Goal: Task Accomplishment & Management: Manage account settings

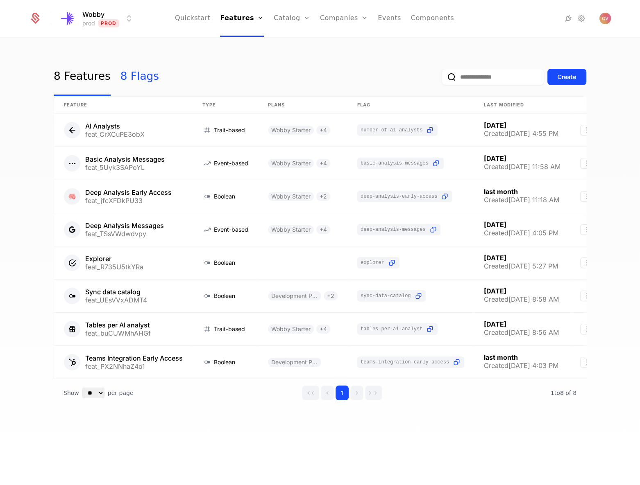
click at [131, 86] on link "8 Flags" at bounding box center [139, 77] width 38 height 38
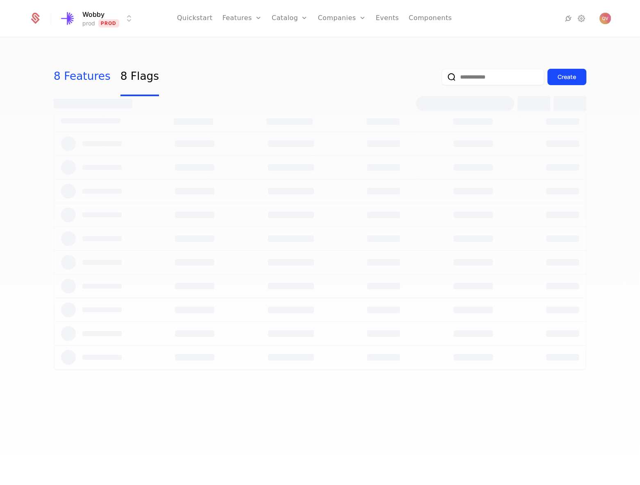
click at [85, 88] on link "8 Features" at bounding box center [82, 77] width 57 height 38
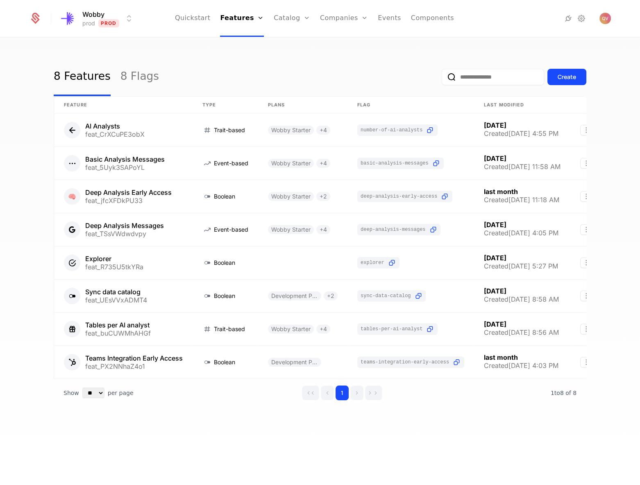
click at [452, 81] on input "email" at bounding box center [492, 77] width 102 height 16
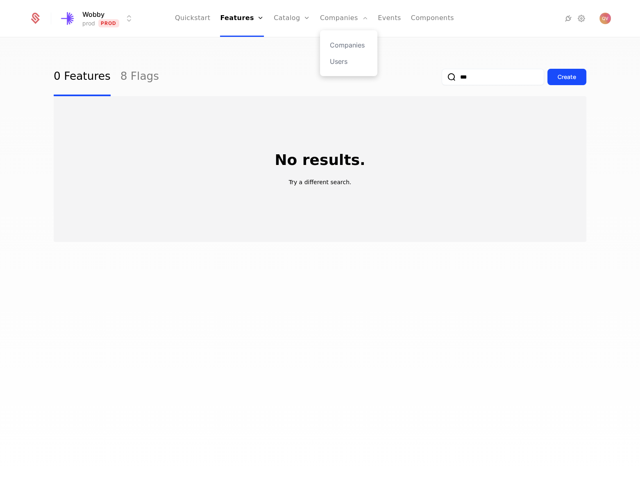
type input "***"
click at [345, 38] on div "Companies Users" at bounding box center [348, 53] width 57 height 46
click at [345, 41] on link "Companies" at bounding box center [349, 45] width 38 height 10
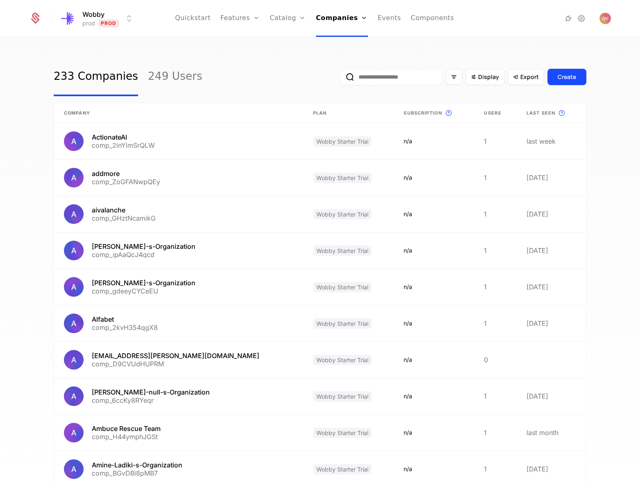
click at [434, 75] on input "email" at bounding box center [391, 77] width 102 height 16
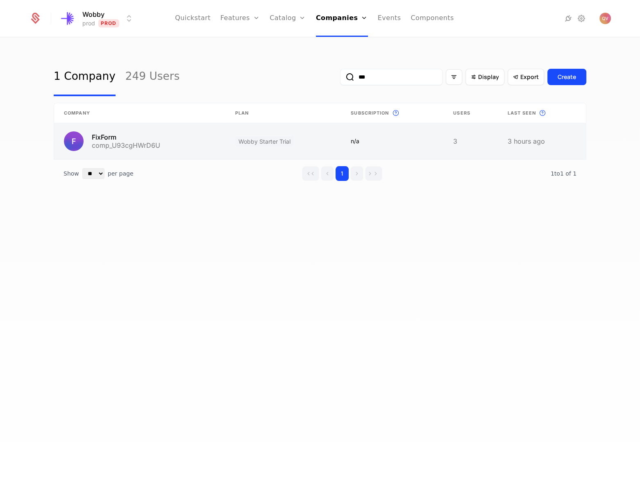
type input "***"
click at [136, 145] on link at bounding box center [139, 141] width 171 height 36
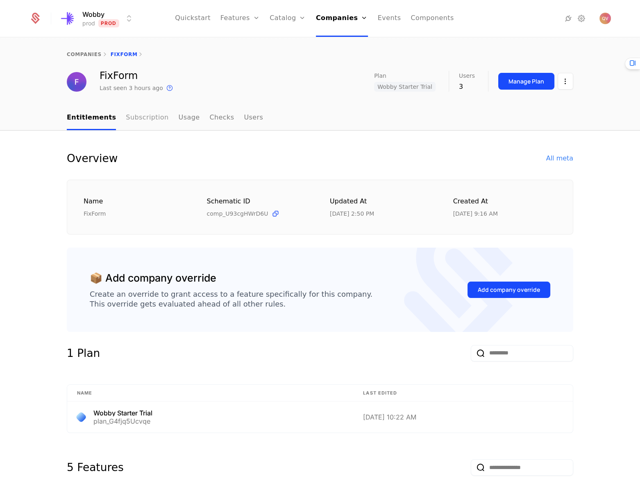
click at [133, 118] on link "Subscription" at bounding box center [147, 118] width 43 height 24
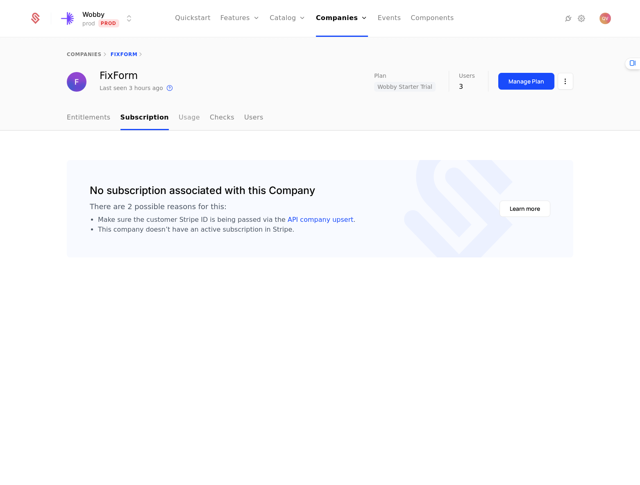
click at [179, 119] on link "Usage" at bounding box center [189, 118] width 21 height 24
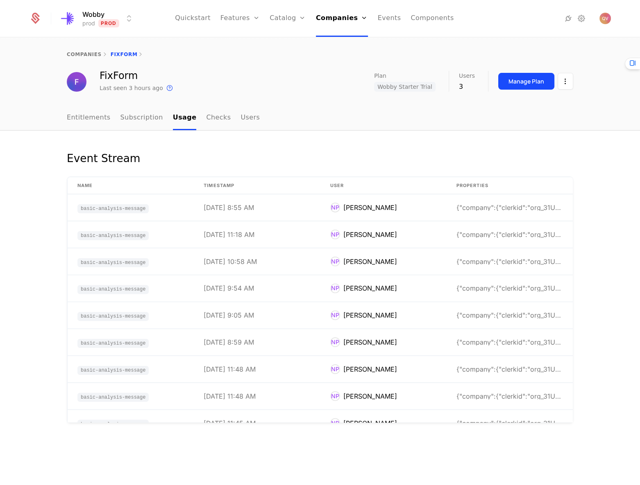
click at [221, 120] on ul "Entitlements Subscription Usage Checks Users" at bounding box center [163, 118] width 193 height 24
click at [96, 120] on link "Entitlements" at bounding box center [89, 118] width 44 height 24
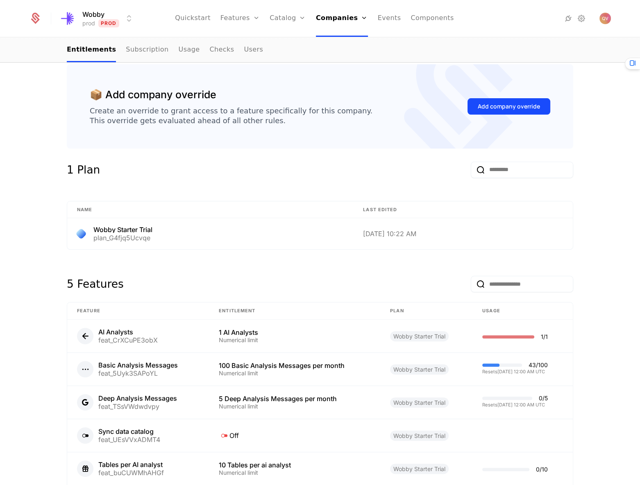
scroll to position [256, 0]
